Goal: Obtain resource: Download file/media

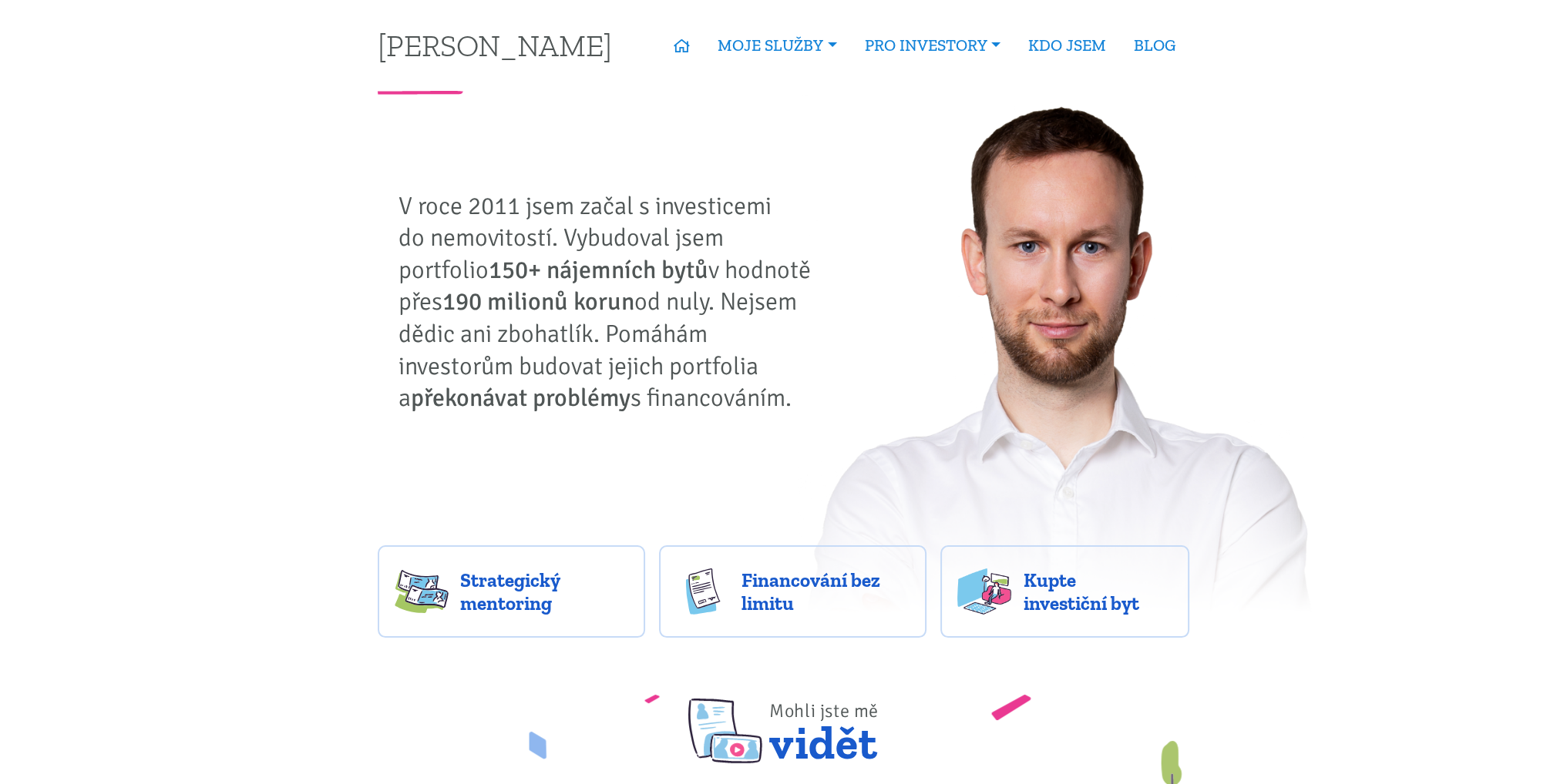
click at [371, 243] on div "Tomáš Kučera - aktivní nemovitostní investor V roce 2011 jsem začal s investice…" at bounding box center [610, 312] width 486 height 245
click at [556, 258] on strong "150+ nájemních bytů" at bounding box center [598, 269] width 219 height 30
click at [684, 240] on p "V roce 2011 jsem začal s investicemi do nemovitostí. Vybudoval jsem portfolio 1…" at bounding box center [610, 301] width 424 height 224
click at [641, 269] on p "V roce 2011 jsem začal s investicemi do nemovitostí. Vybudoval jsem portfolio 1…" at bounding box center [610, 301] width 424 height 224
click at [708, 264] on p "V roce 2011 jsem začal s investicemi do nemovitostí. Vybudoval jsem portfolio 1…" at bounding box center [610, 301] width 424 height 224
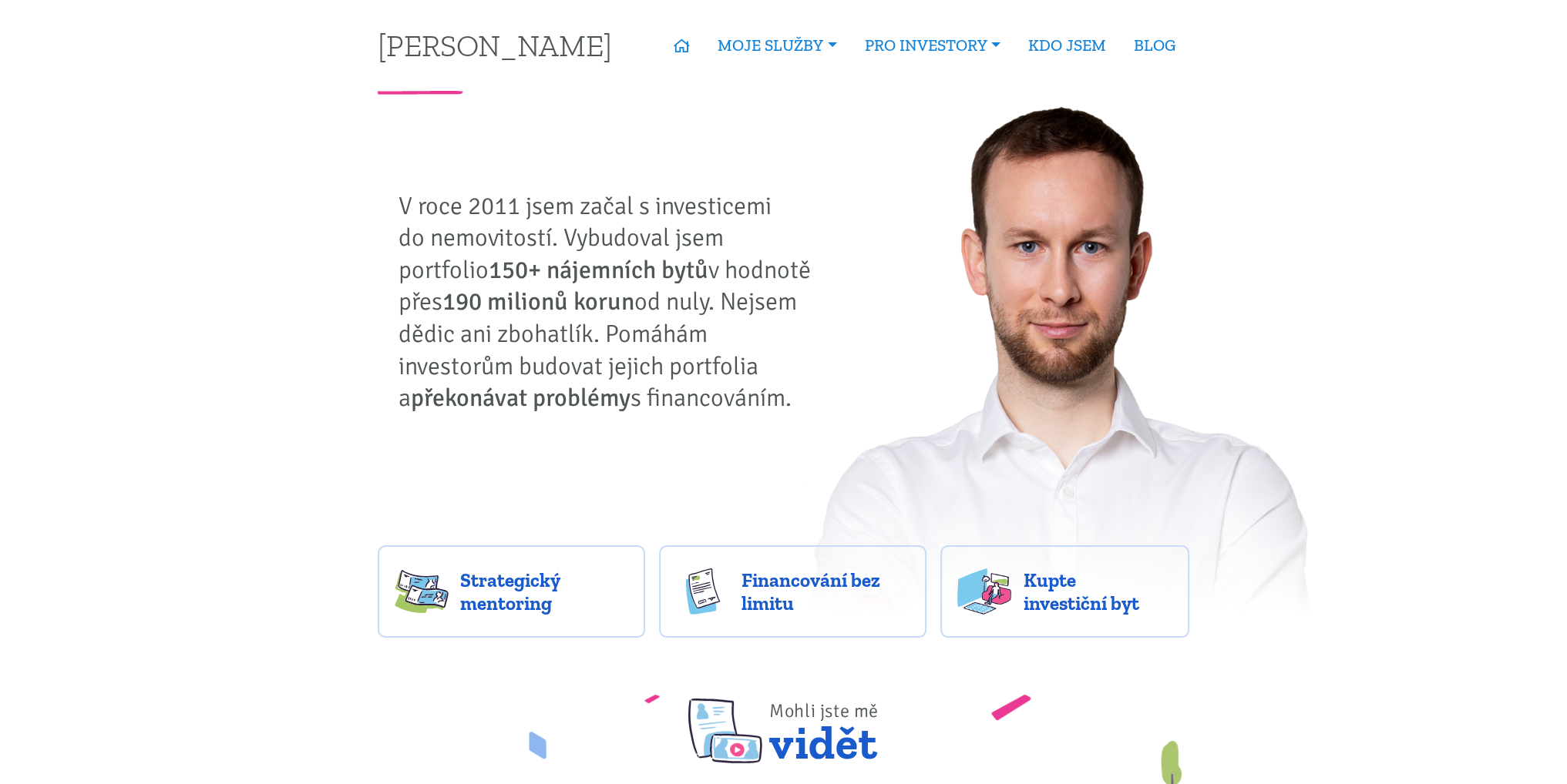
click at [559, 293] on strong "190 milionů korun" at bounding box center [538, 300] width 192 height 30
click at [608, 297] on p "V roce 2011 jsem začal s investicemi do nemovitostí. Vybudoval jsem portfolio 1…" at bounding box center [610, 301] width 424 height 224
click at [641, 298] on p "V roce 2011 jsem začal s investicemi do nemovitostí. Vybudoval jsem portfolio 1…" at bounding box center [610, 301] width 424 height 224
click at [554, 315] on strong "190 milionů korun" at bounding box center [538, 300] width 192 height 30
click at [571, 327] on p "V roce 2011 jsem začal s investicemi do nemovitostí. Vybudoval jsem portfolio 1…" at bounding box center [610, 301] width 424 height 224
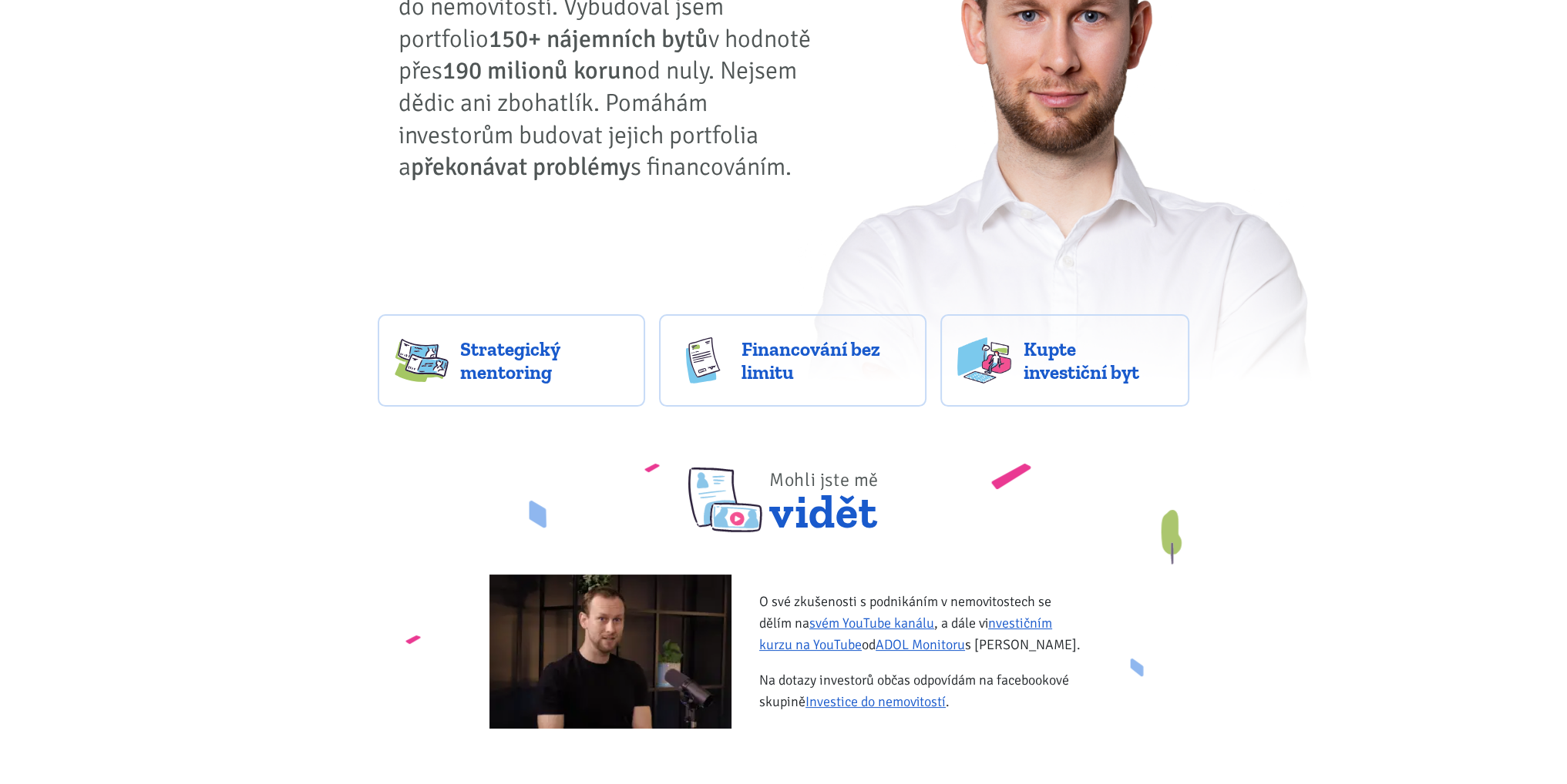
scroll to position [385, 0]
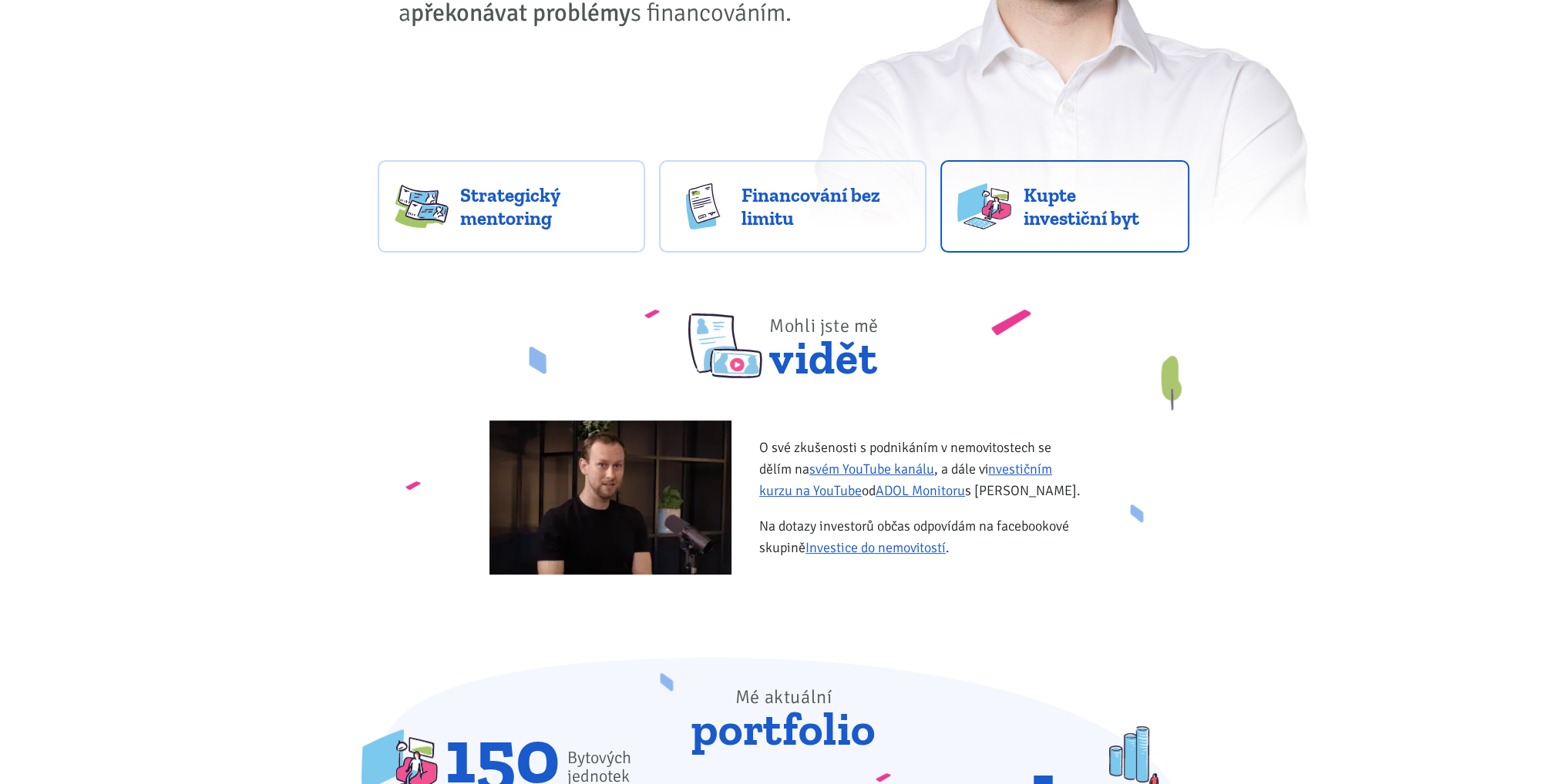
click at [1094, 201] on span "Kupte investiční byt" at bounding box center [1097, 206] width 150 height 46
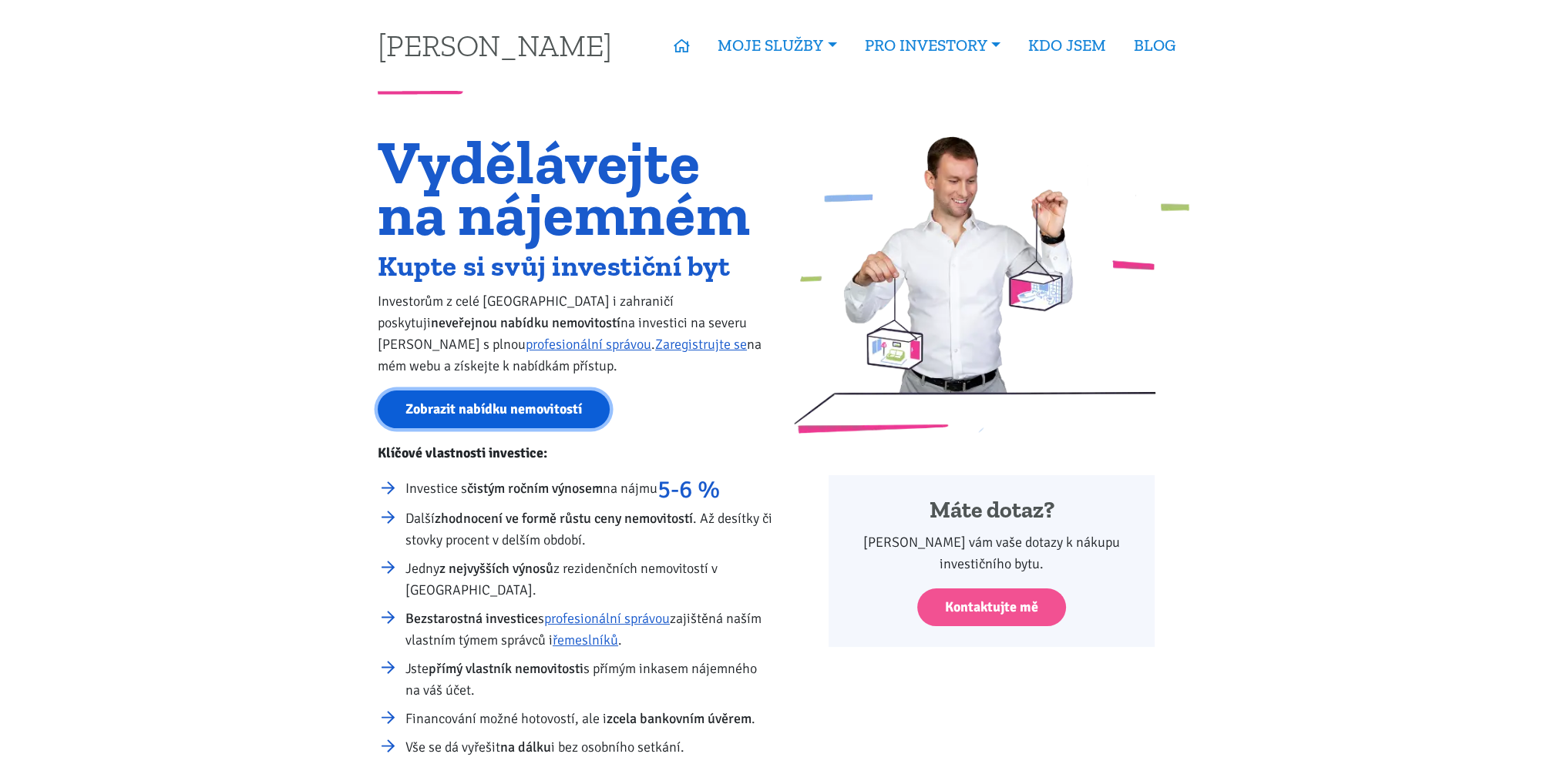
click at [466, 401] on link "Zobrazit nabídku nemovitostí" at bounding box center [493, 409] width 232 height 38
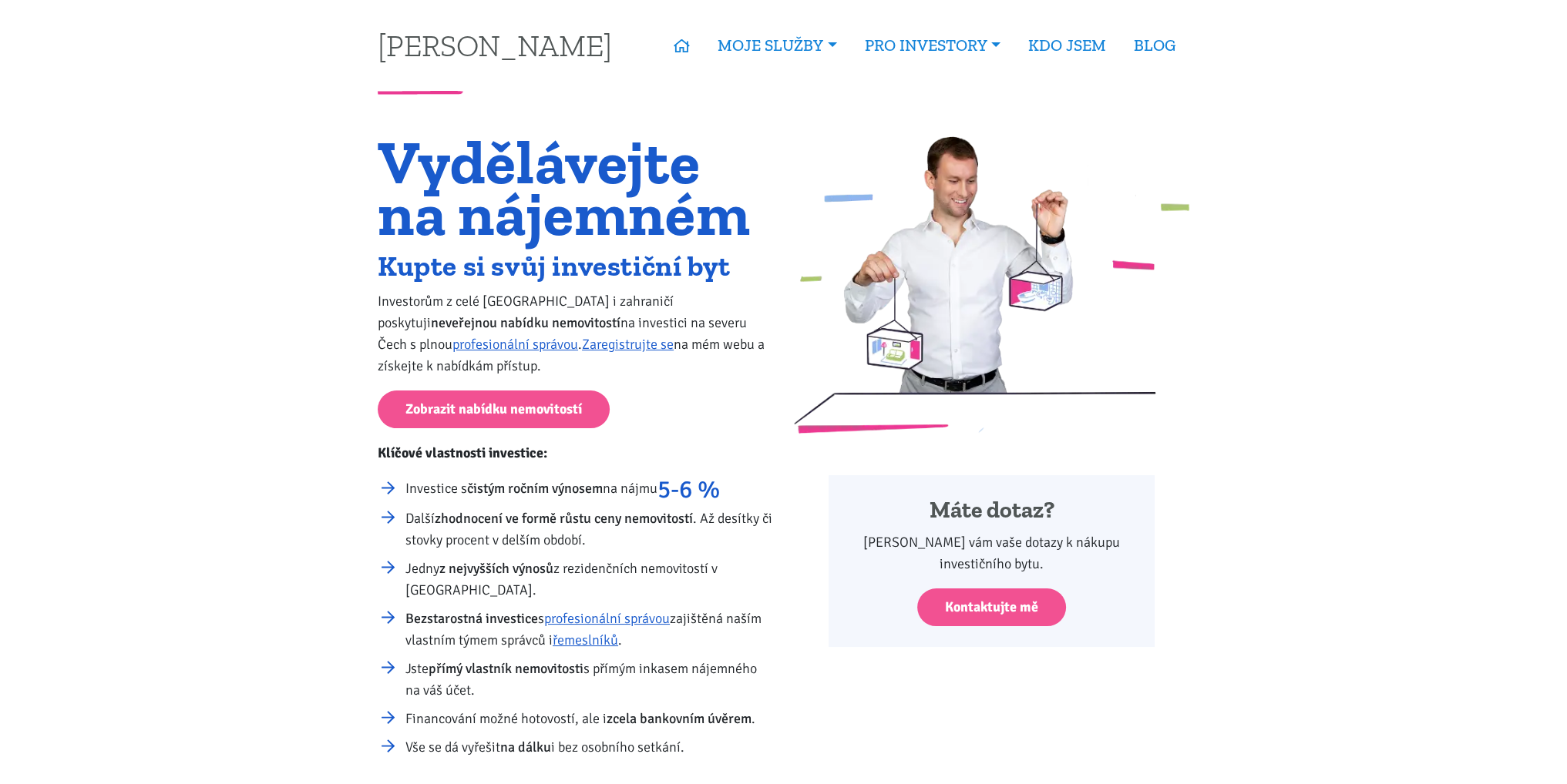
click at [666, 370] on p "Investorům z celé České republiky i zahraničí poskytuji neveřejnou nabídku nemo…" at bounding box center [575, 333] width 395 height 86
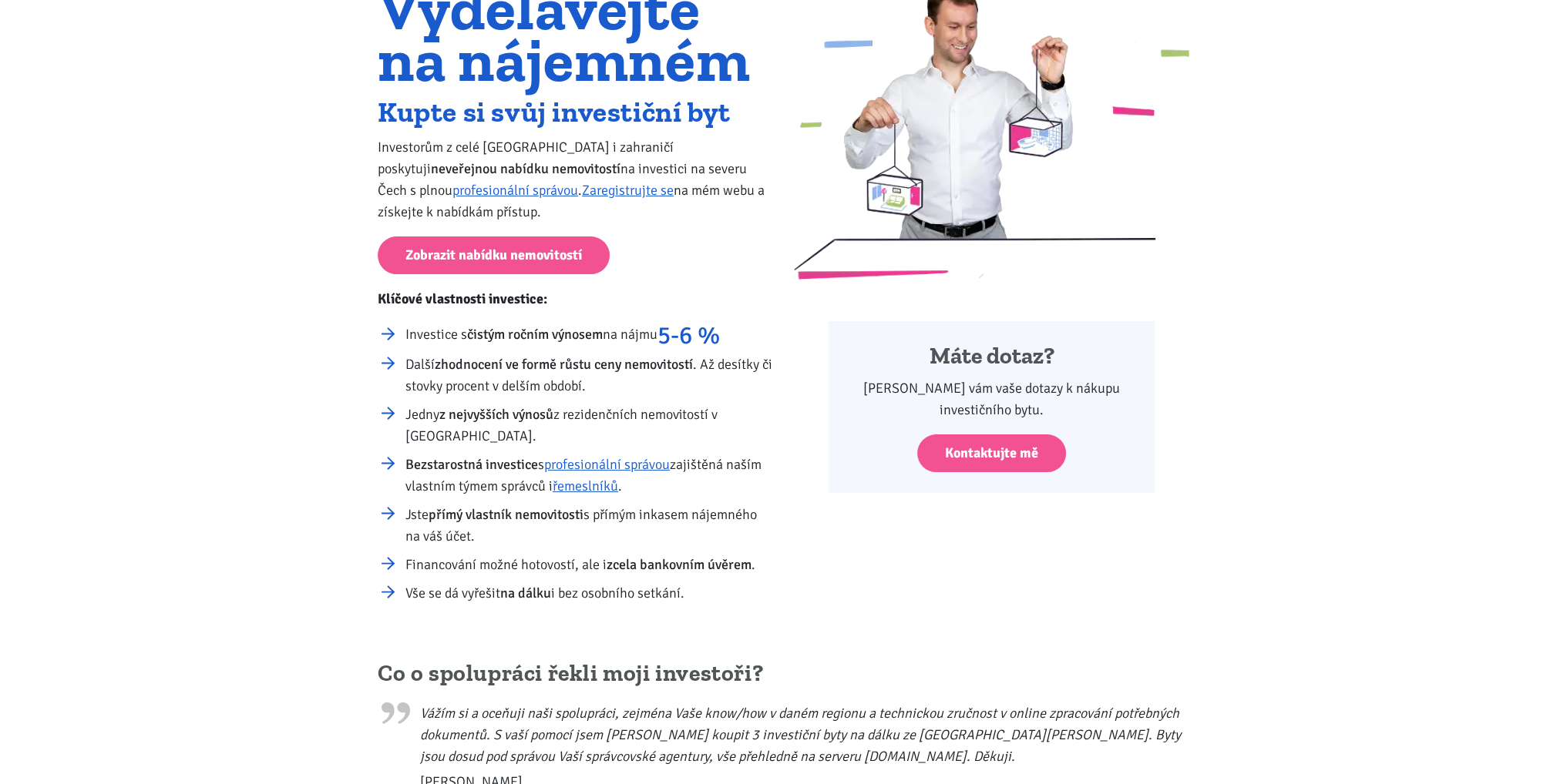
scroll to position [231, 0]
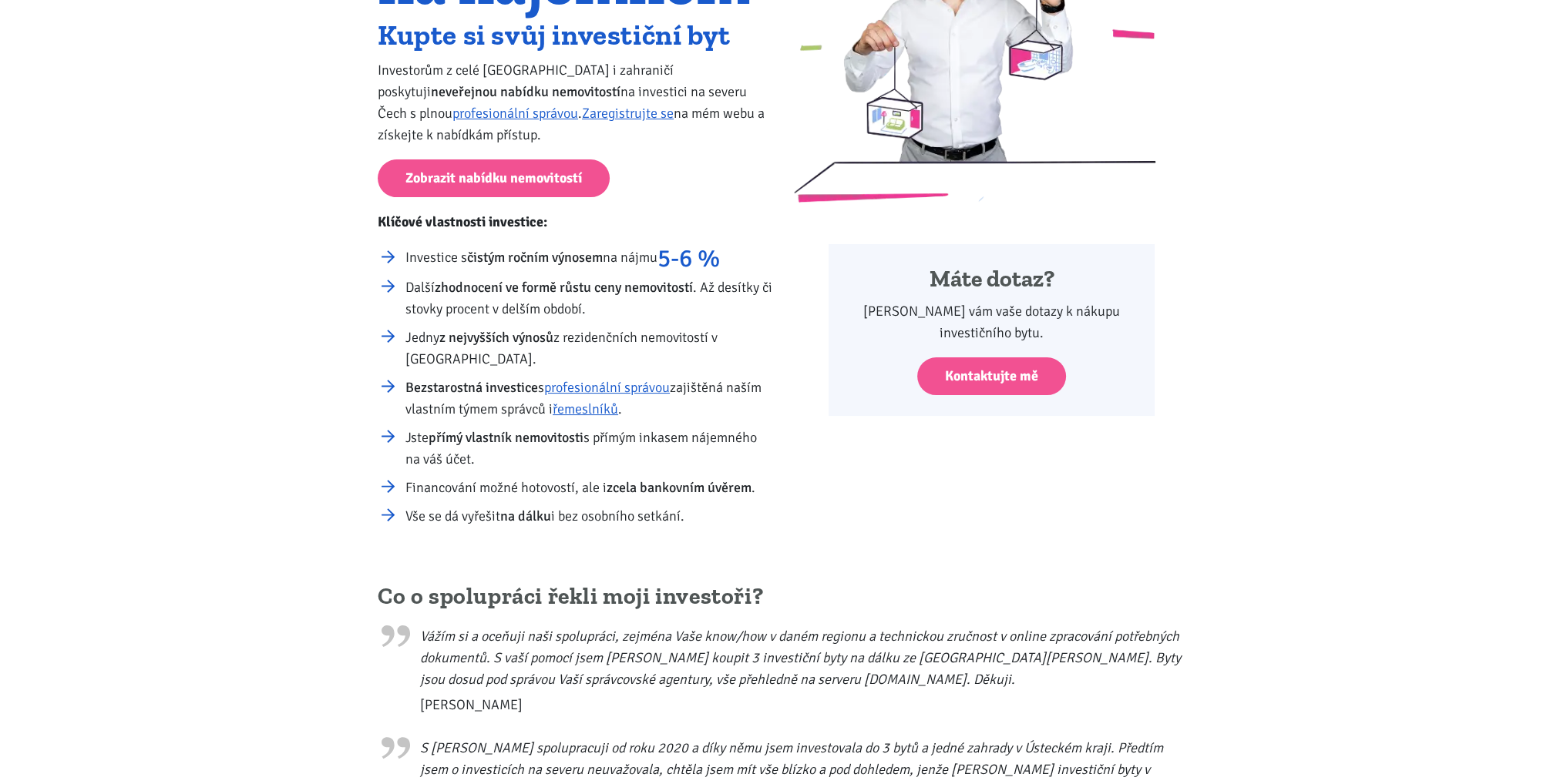
click at [624, 318] on li "Další zhodnocení ve formě růstu ceny nemovitostí . Až desítky či stovky procent…" at bounding box center [589, 298] width 367 height 43
click at [525, 338] on strong "z nejvyšších výnosů" at bounding box center [496, 338] width 115 height 17
click at [516, 362] on li "Jedny z nejvyšších výnosů z rezidenčních nemovitostí v České republice." at bounding box center [589, 347] width 367 height 43
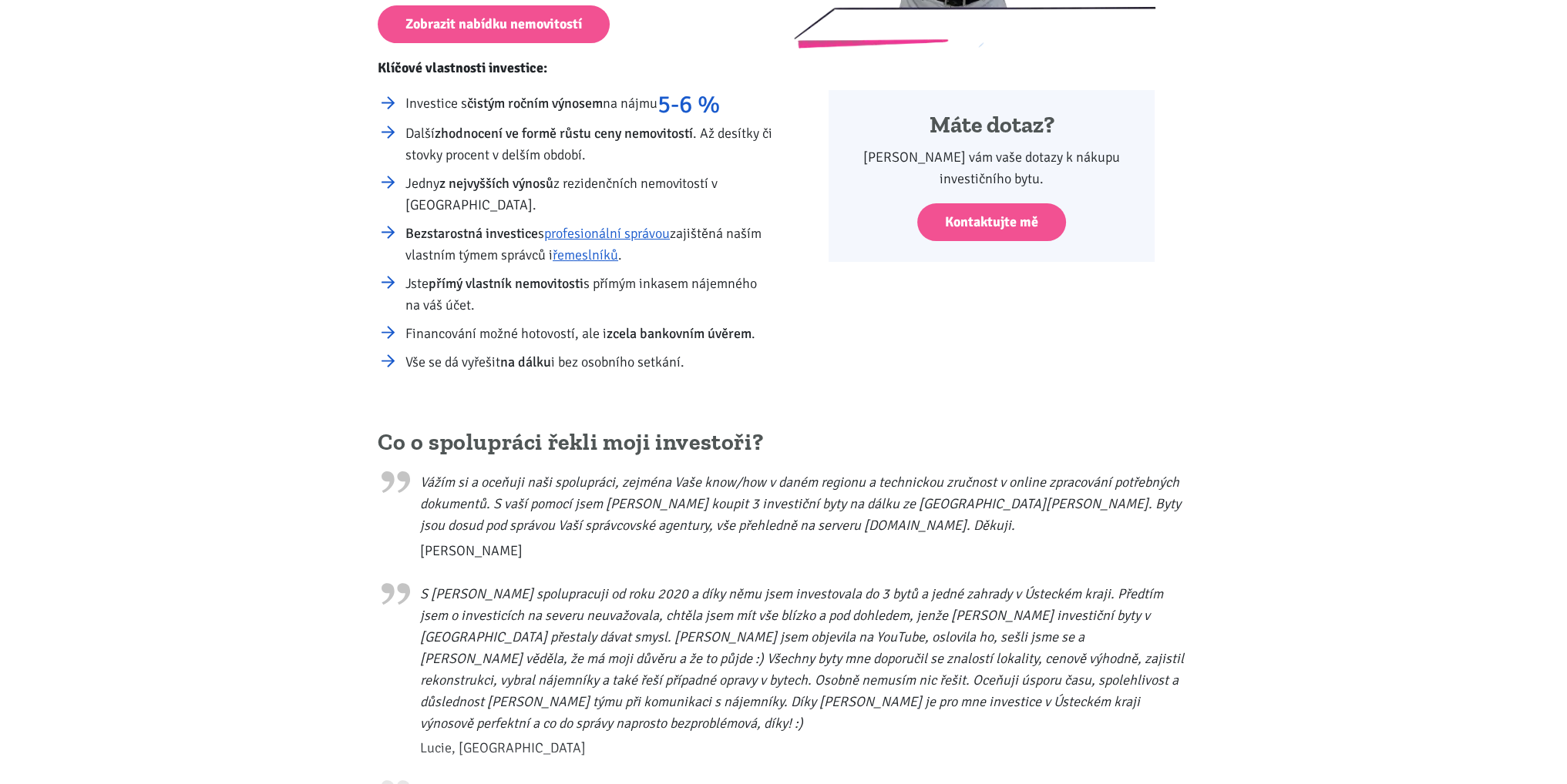
click at [713, 528] on blockquote "Vážím si a oceňuji naši spolupráci, zejména Vaše know/how v daném regionu a tec…" at bounding box center [784, 512] width 811 height 98
click at [852, 523] on blockquote "Vážím si a oceňuji naši spolupráci, zejména Vaše know/how v daném regionu a tec…" at bounding box center [784, 512] width 811 height 98
click at [783, 540] on span "Miroslav" at bounding box center [804, 550] width 769 height 22
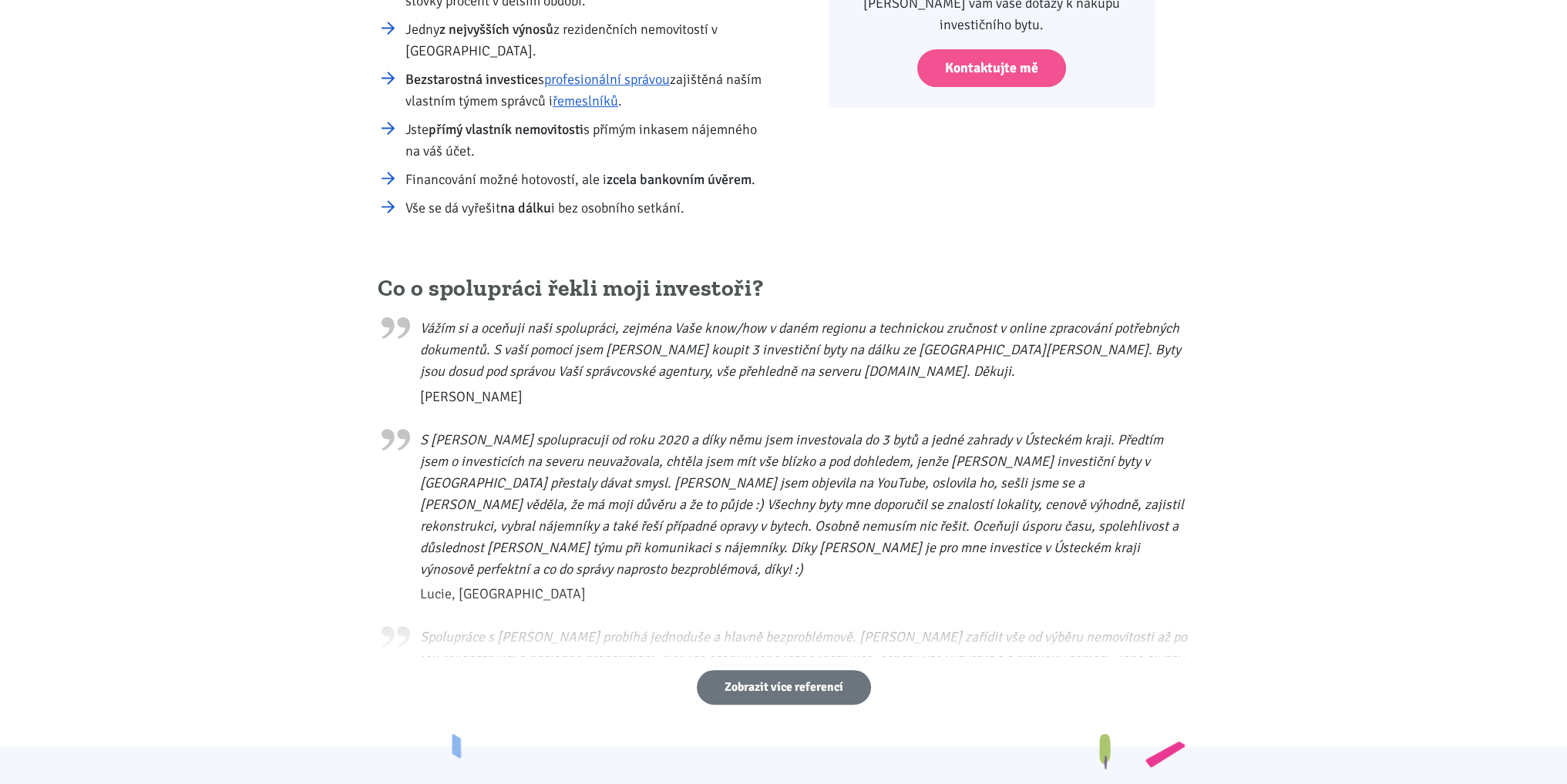
scroll to position [0, 0]
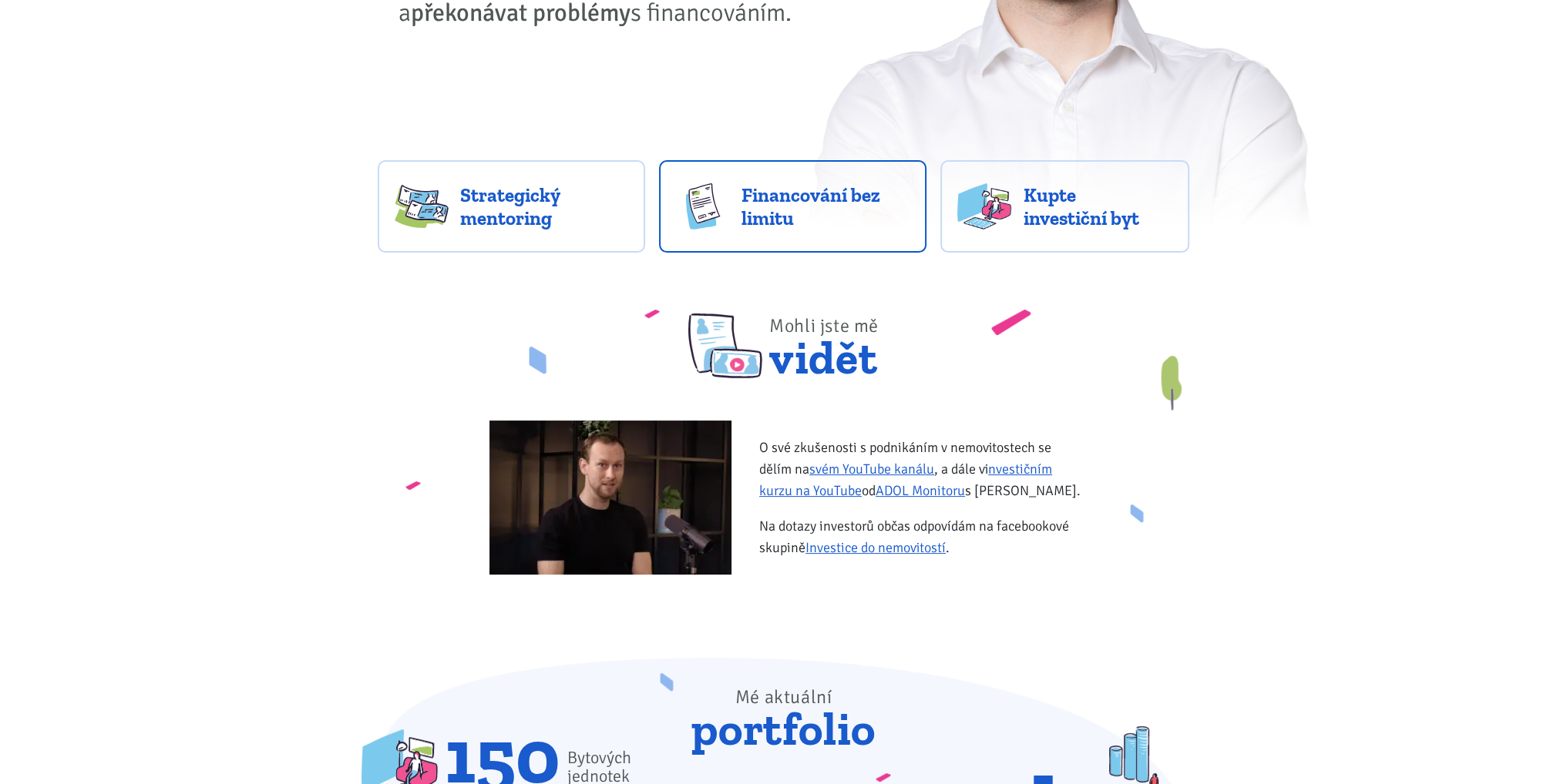
click at [768, 217] on span "Financování bez limitu" at bounding box center [825, 206] width 168 height 46
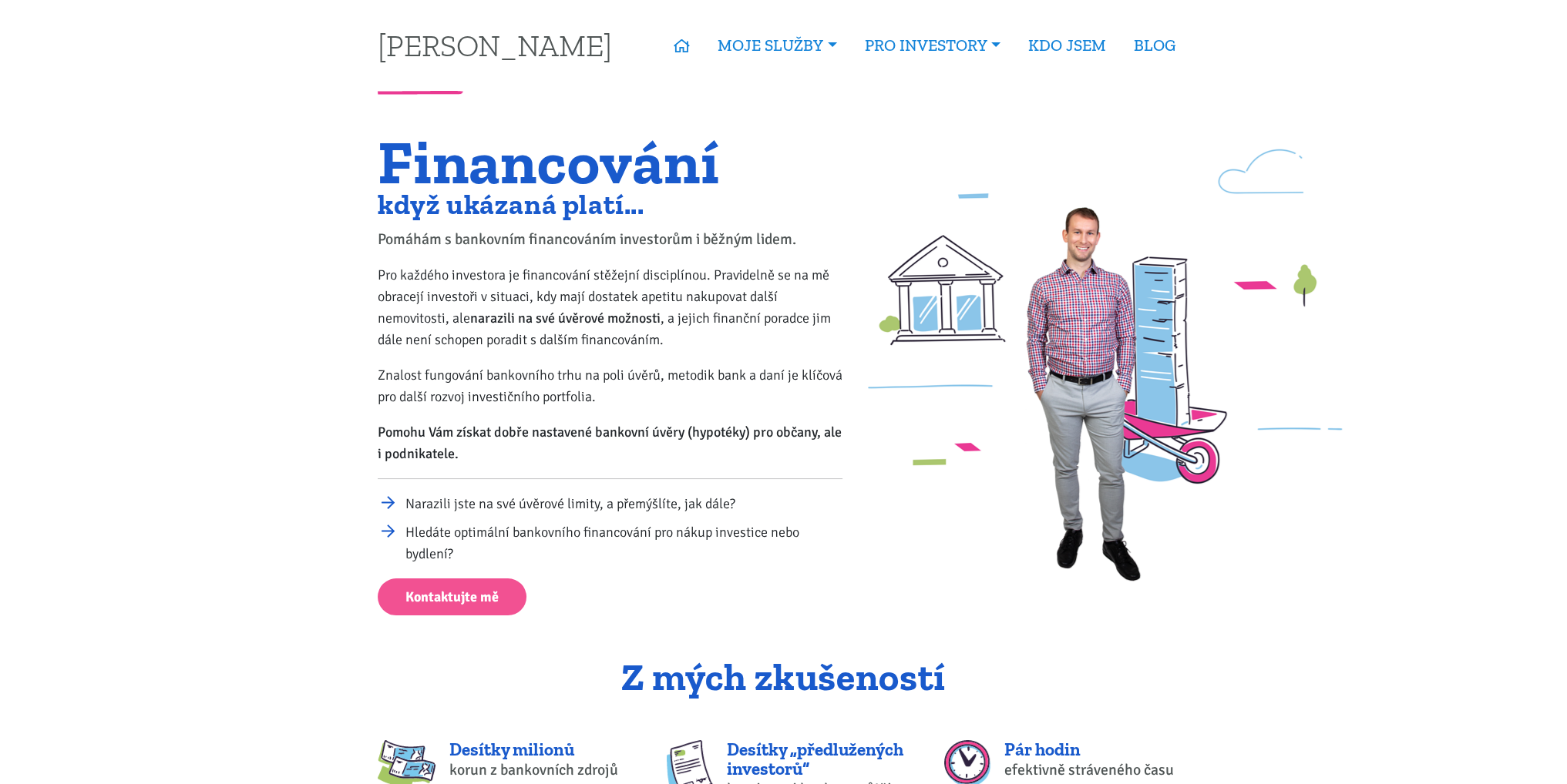
click at [614, 269] on p "Pro každého investora je financování stěžejní disciplínou. Pravidelně se na mě …" at bounding box center [610, 307] width 465 height 86
click at [552, 259] on div "Financování když ukázaná platí... Pomáhám s bankovním financováním investorům i…" at bounding box center [610, 376] width 486 height 479
click at [571, 280] on p "Pro každého investora je financování stěžejní disciplínou. Pravidelně se na mě …" at bounding box center [610, 307] width 465 height 86
click at [531, 311] on strong "narazili na své úvěrové možnosti" at bounding box center [565, 319] width 190 height 17
click at [519, 318] on strong "narazili na své úvěrové možnosti" at bounding box center [565, 319] width 190 height 17
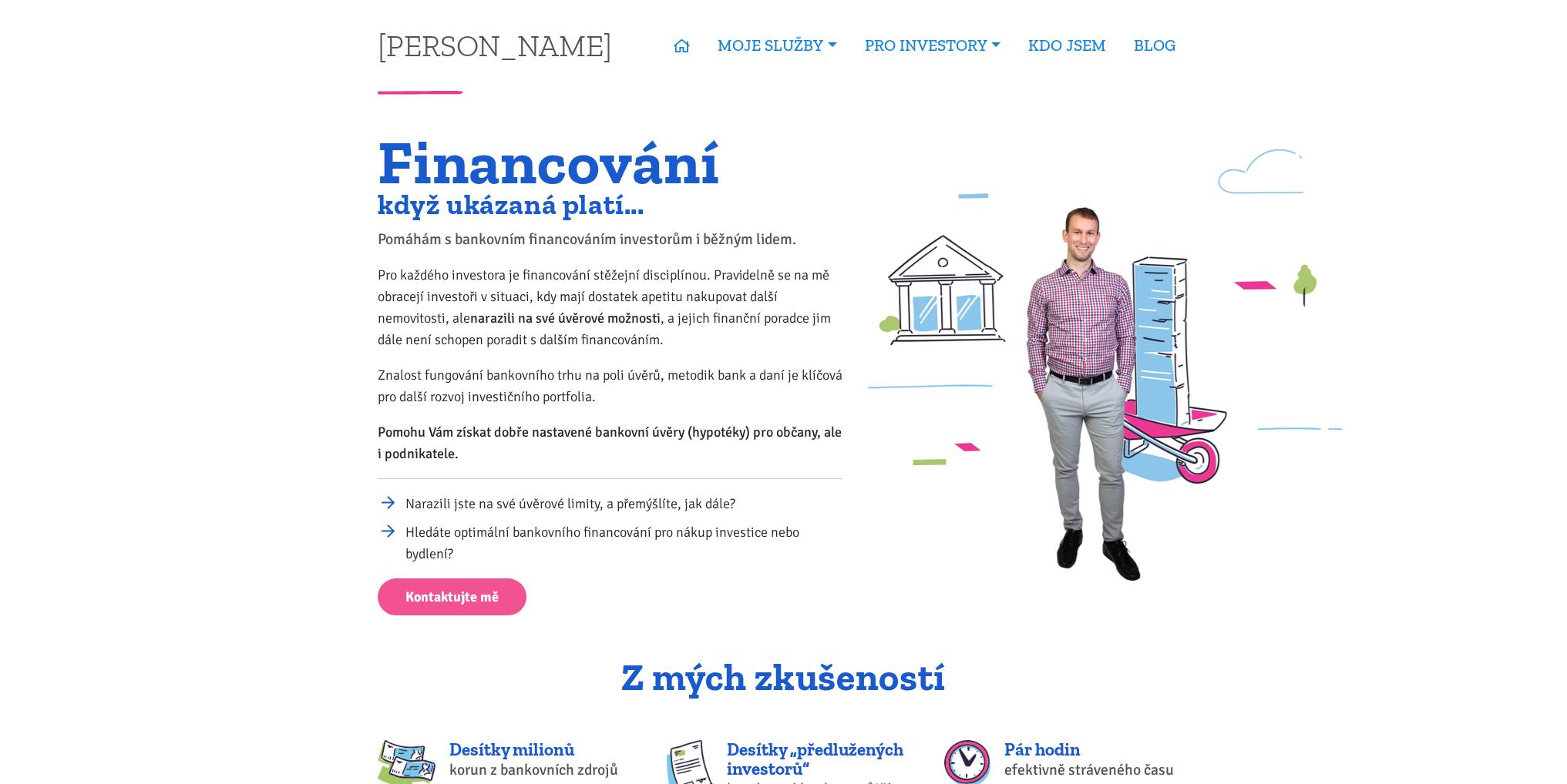
click at [574, 312] on strong "narazili na své úvěrové možnosti" at bounding box center [565, 319] width 190 height 17
click at [654, 312] on strong "narazili na své úvěrové možnosti" at bounding box center [565, 319] width 190 height 17
click at [541, 342] on p "Pro každého investora je financování stěžejní disciplínou. Pravidelně se na mě …" at bounding box center [610, 307] width 465 height 86
click at [598, 331] on p "Pro každého investora je financování stěžejní disciplínou. Pravidelně se na mě …" at bounding box center [610, 307] width 465 height 86
click at [695, 338] on p "Pro každého investora je financování stěžejní disciplínou. Pravidelně se na mě …" at bounding box center [610, 307] width 465 height 86
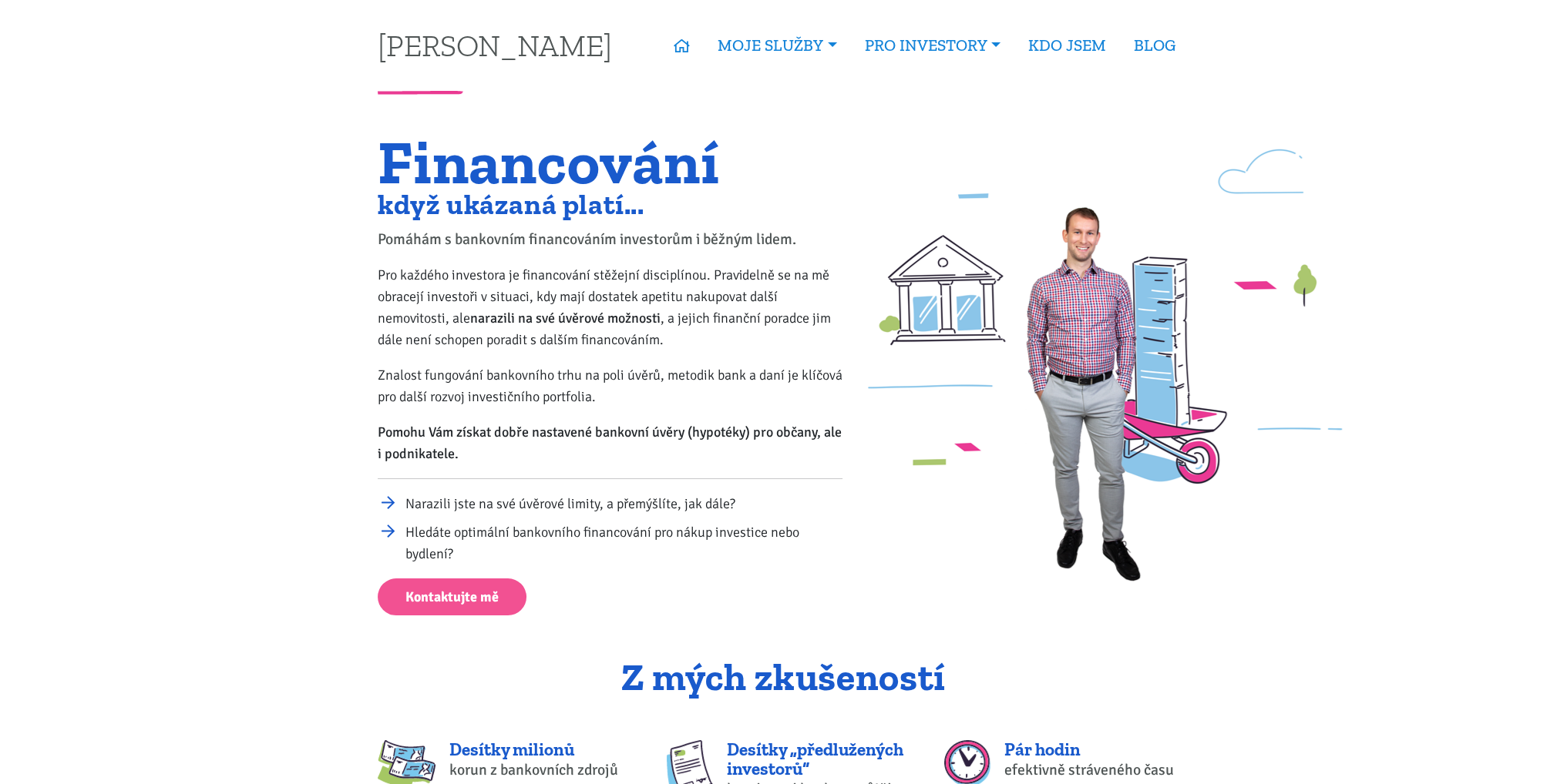
click at [569, 361] on div "Financování když ukázaná platí... Pomáhám s bankovním financováním investorům i…" at bounding box center [610, 376] width 486 height 479
click at [567, 361] on div "Financování když ukázaná platí... Pomáhám s bankovním financováním investorům i…" at bounding box center [610, 376] width 486 height 479
click at [603, 352] on div "Financování když ukázaná platí... Pomáhám s bankovním financováním investorům i…" at bounding box center [610, 376] width 486 height 479
click at [717, 392] on p "Znalost fungování bankovního trhu na poli úvěrů, metodik bank a daní je klíčová…" at bounding box center [610, 385] width 465 height 43
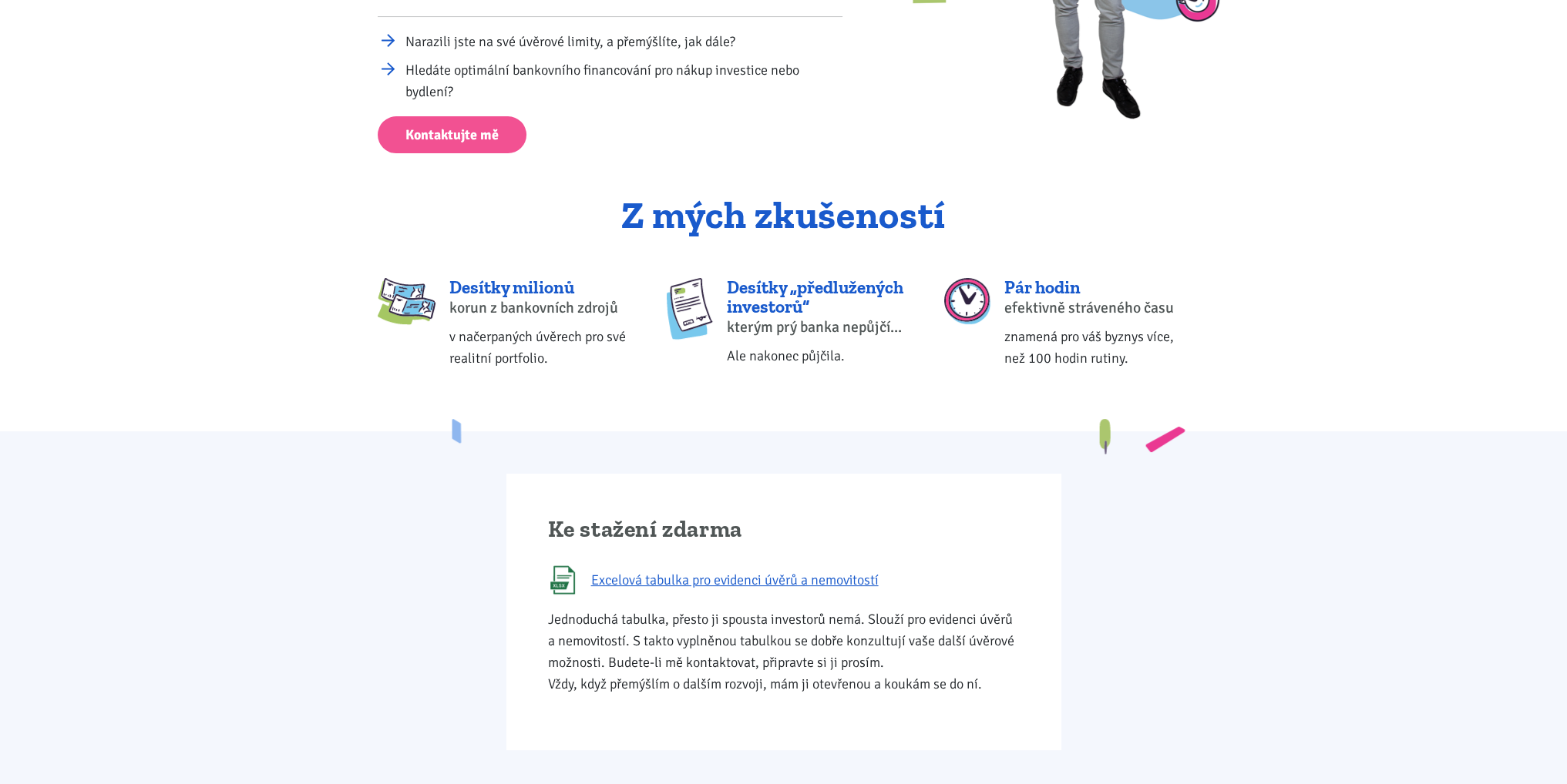
scroll to position [771, 0]
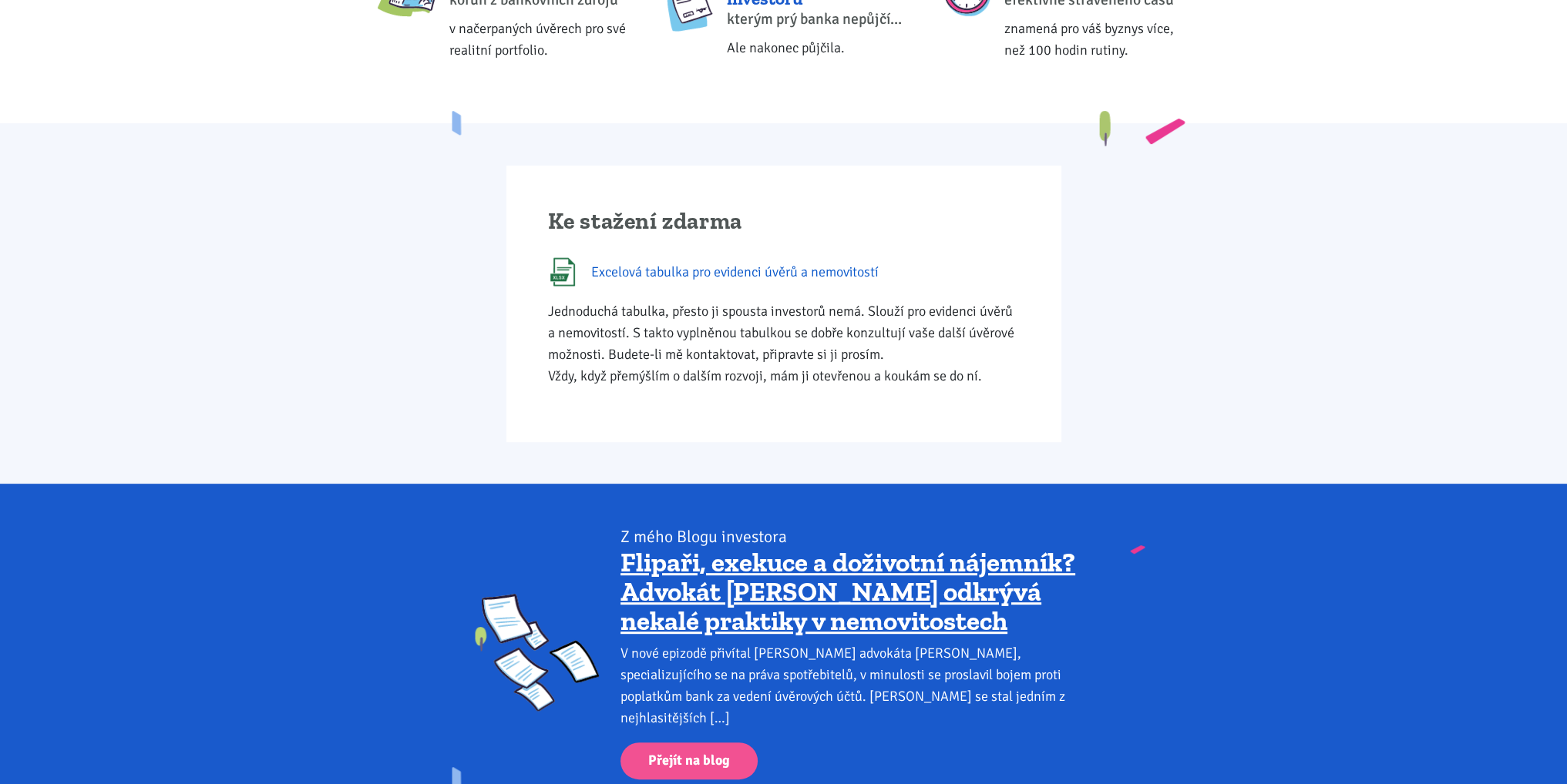
click at [832, 274] on span "Excelová tabulka pro evidenci úvěrů a nemovitostí" at bounding box center [734, 272] width 287 height 22
click at [639, 410] on div "Ke stažení zdarma Excelová tabulka pro evidenci úvěrů a nemovitostí Jednoduchá …" at bounding box center [784, 304] width 554 height 277
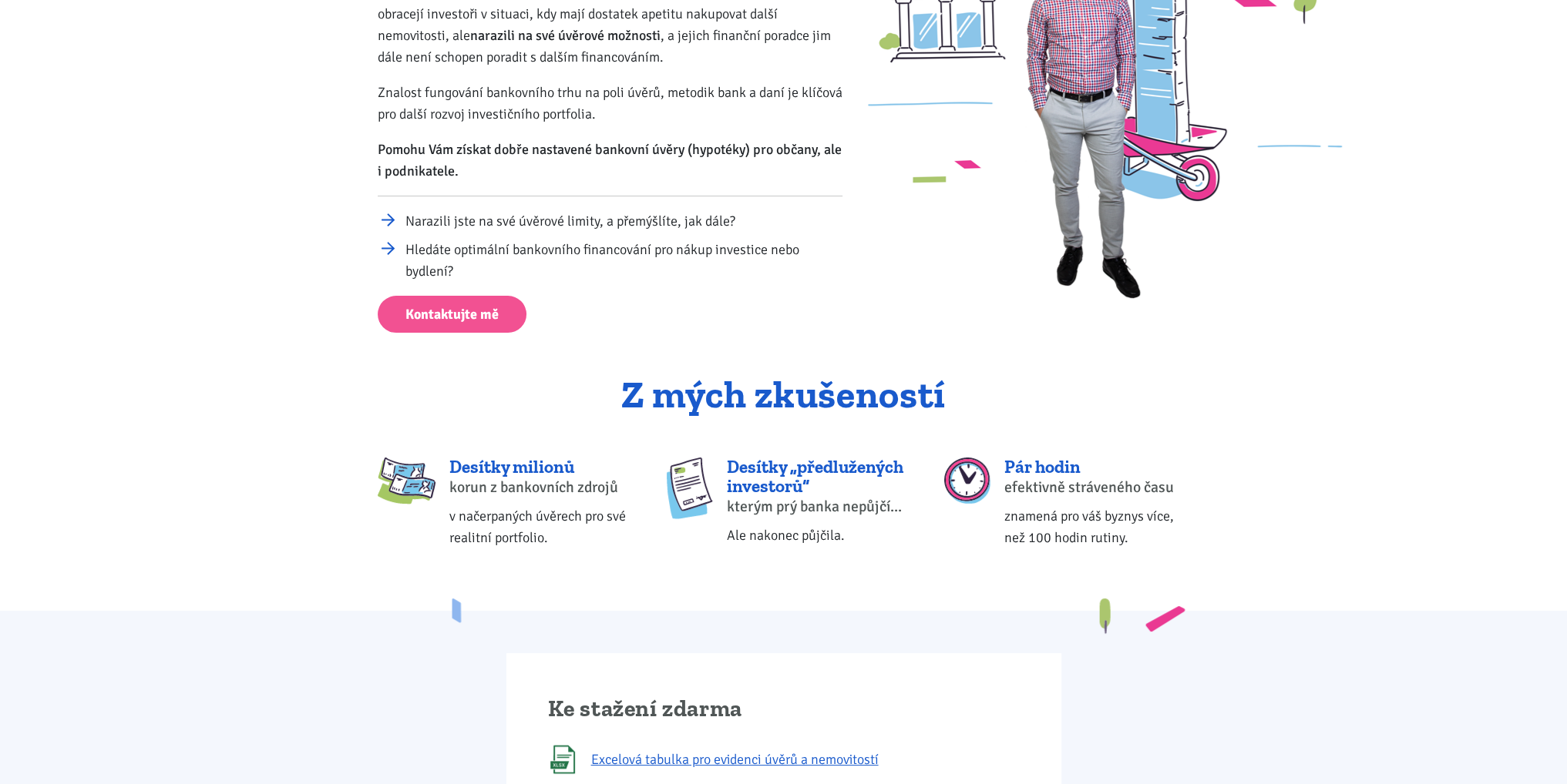
scroll to position [0, 0]
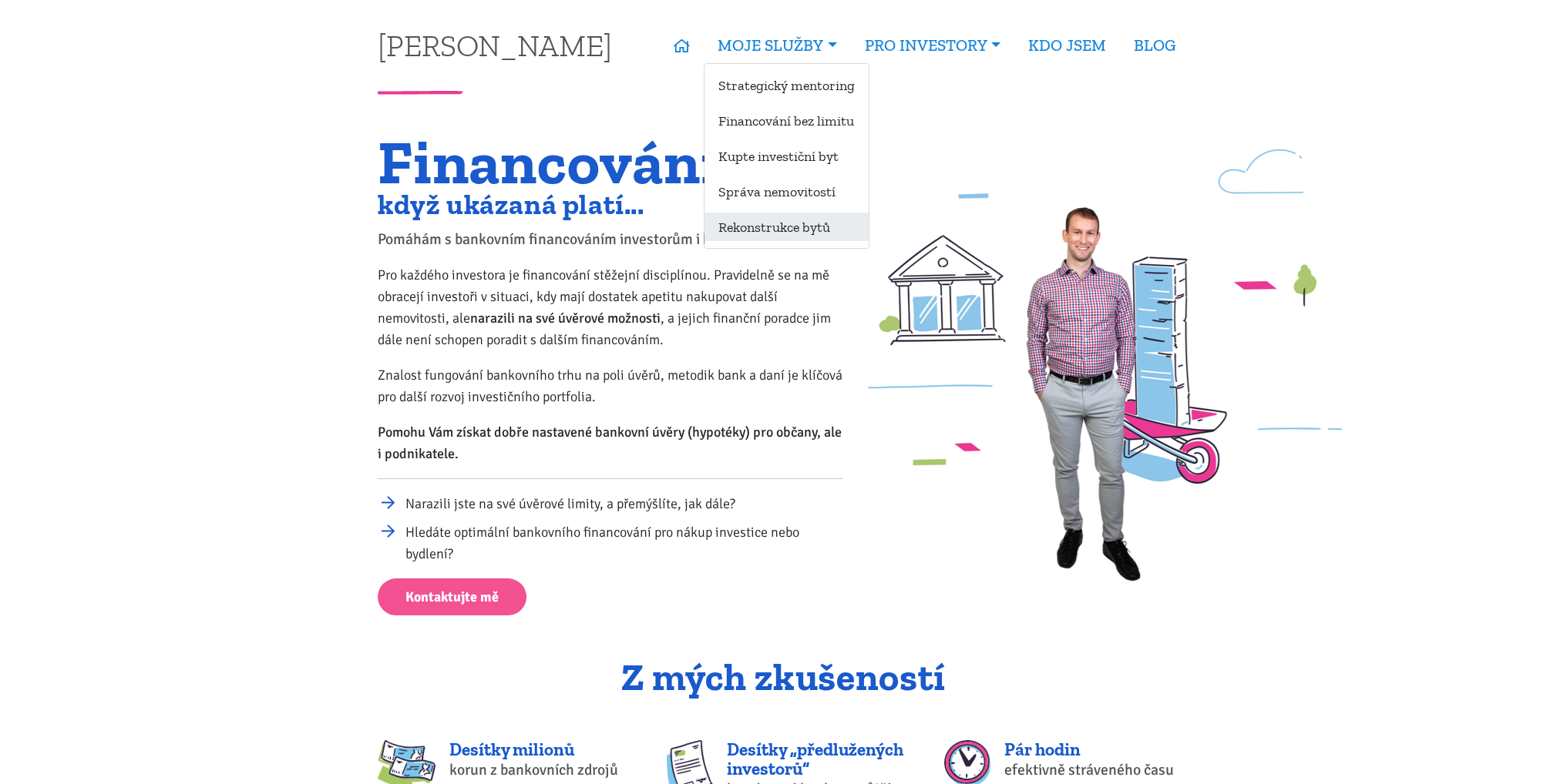
click at [786, 229] on link "Rekonstrukce bytů" at bounding box center [786, 227] width 164 height 29
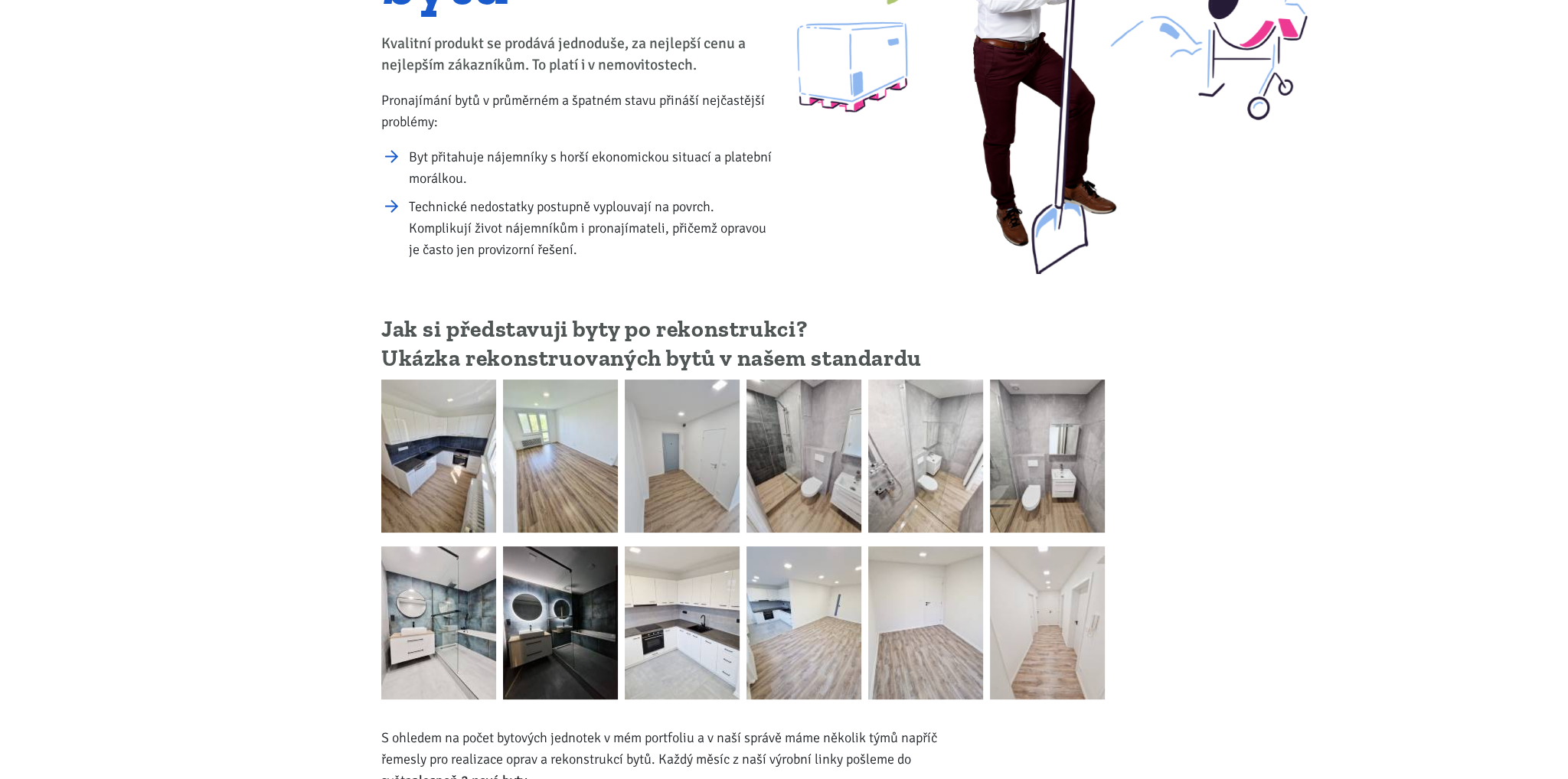
scroll to position [306, 0]
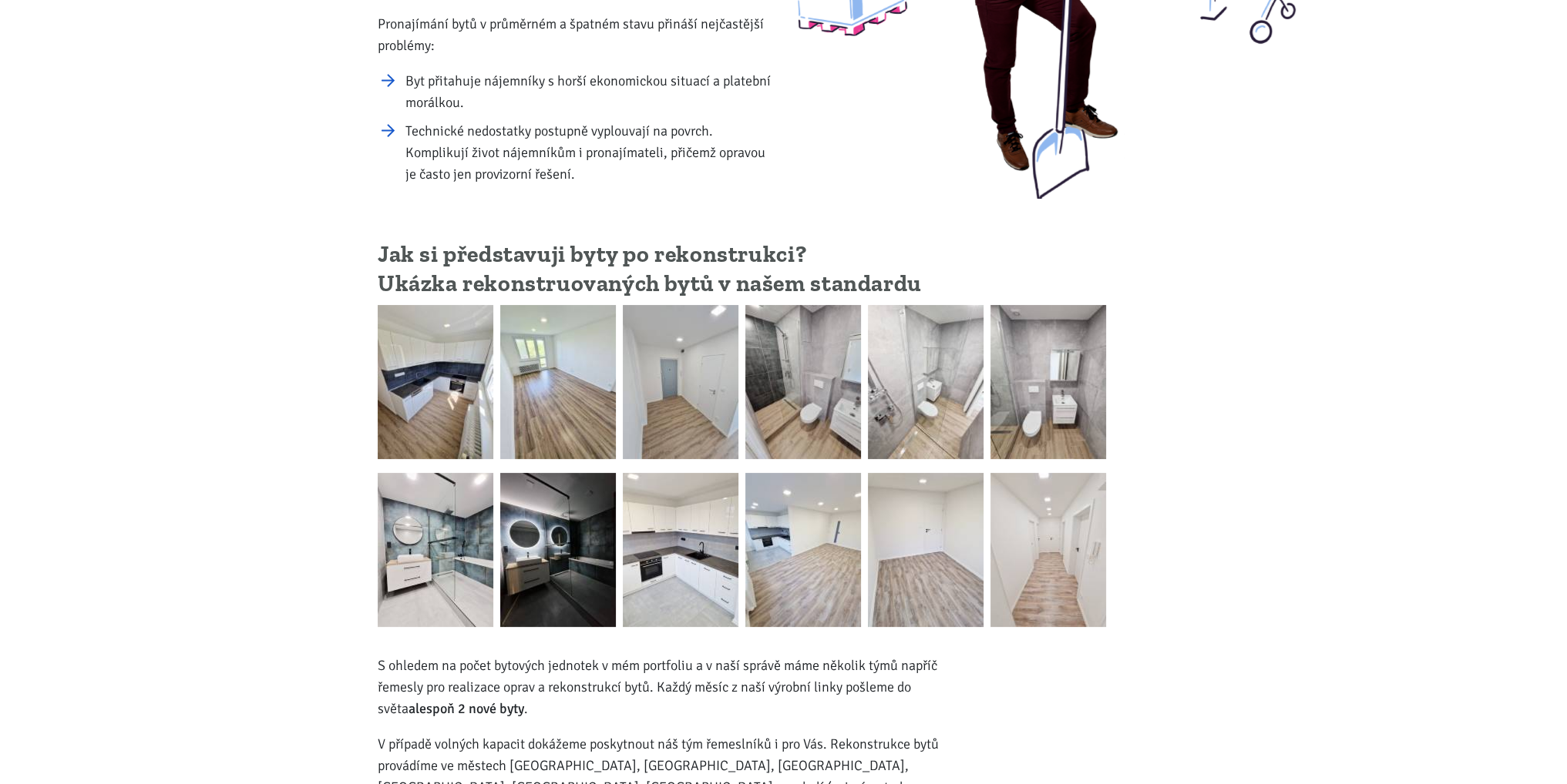
click at [438, 370] on img at bounding box center [435, 382] width 115 height 155
